Goal: Find specific page/section: Find specific page/section

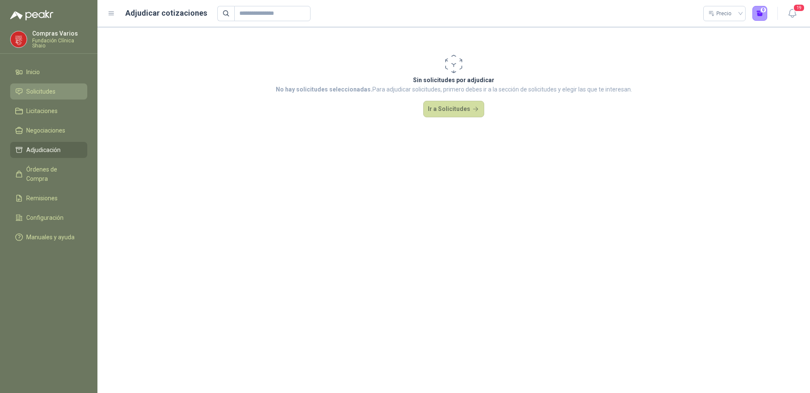
click at [29, 84] on link "Solicitudes" at bounding box center [48, 91] width 77 height 16
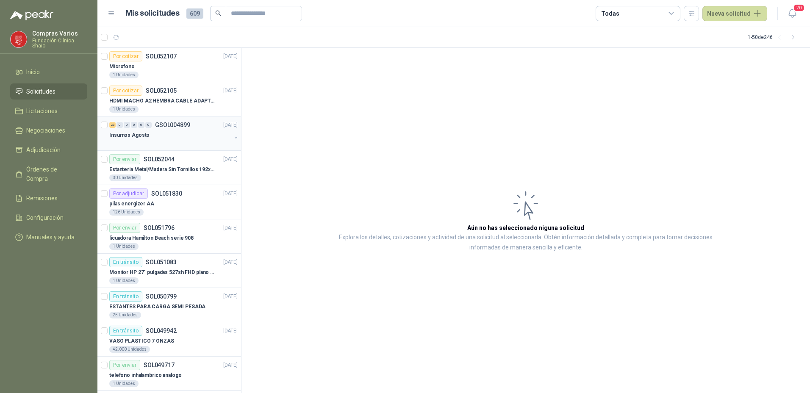
click at [162, 141] on div at bounding box center [170, 143] width 122 height 7
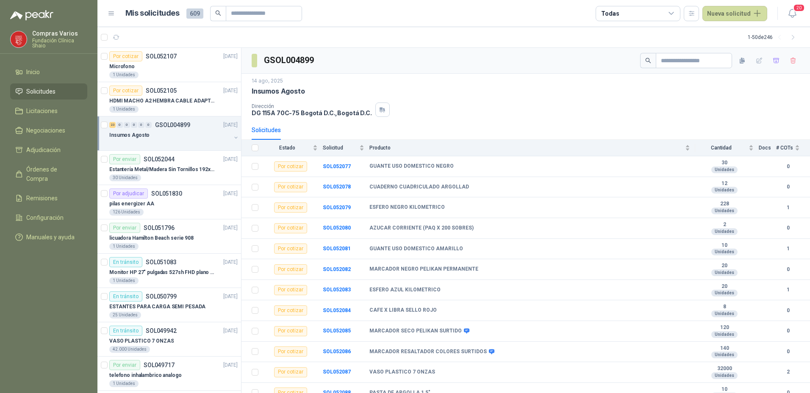
click at [36, 330] on menu "Compras Varios Fundación Clínica Shaio Inicio Solicitudes Licitaciones Negociac…" at bounding box center [48, 196] width 97 height 393
